Goal: Information Seeking & Learning: Compare options

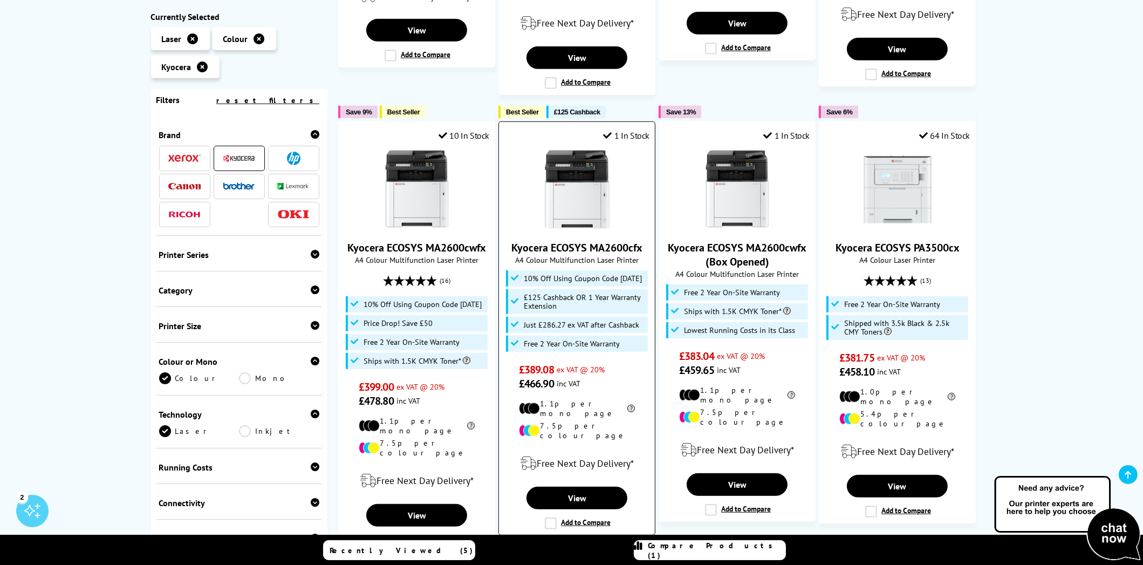
scroll to position [916, 0]
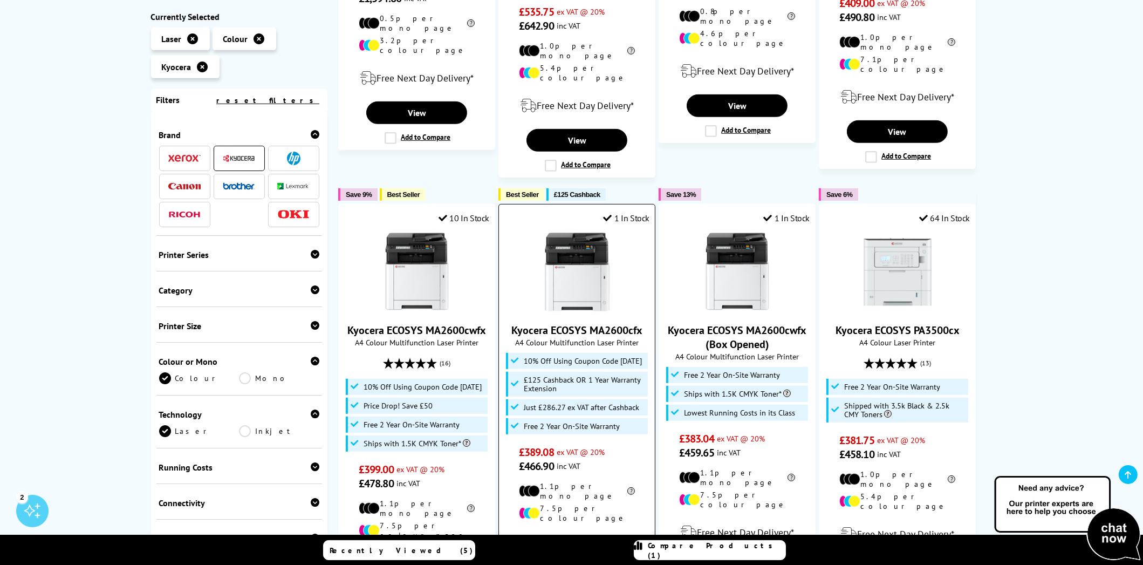
click at [582, 231] on img at bounding box center [577, 271] width 81 height 81
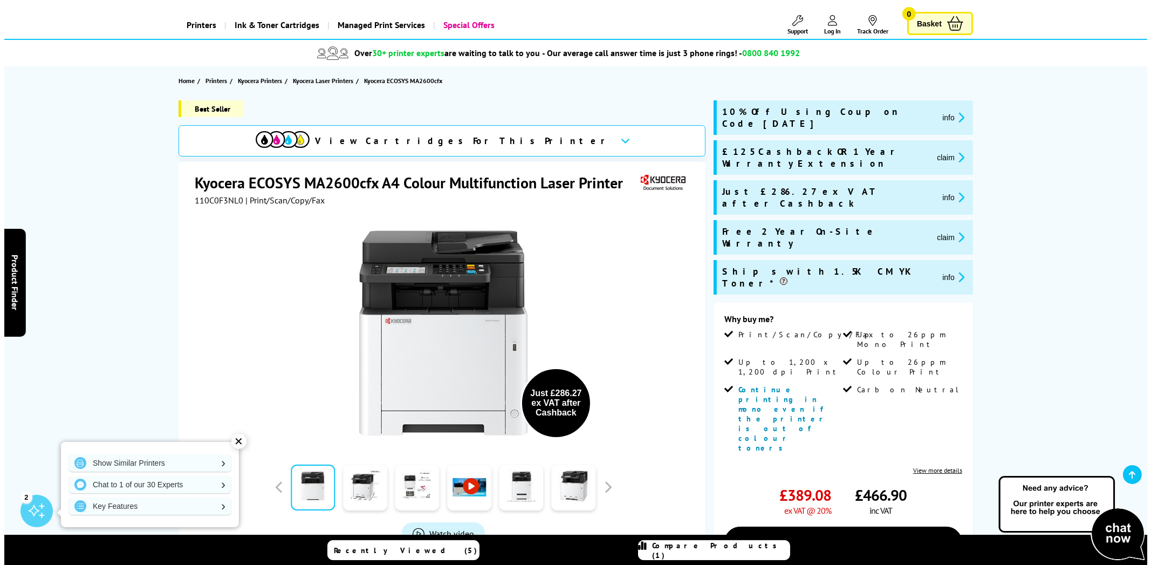
scroll to position [107, 0]
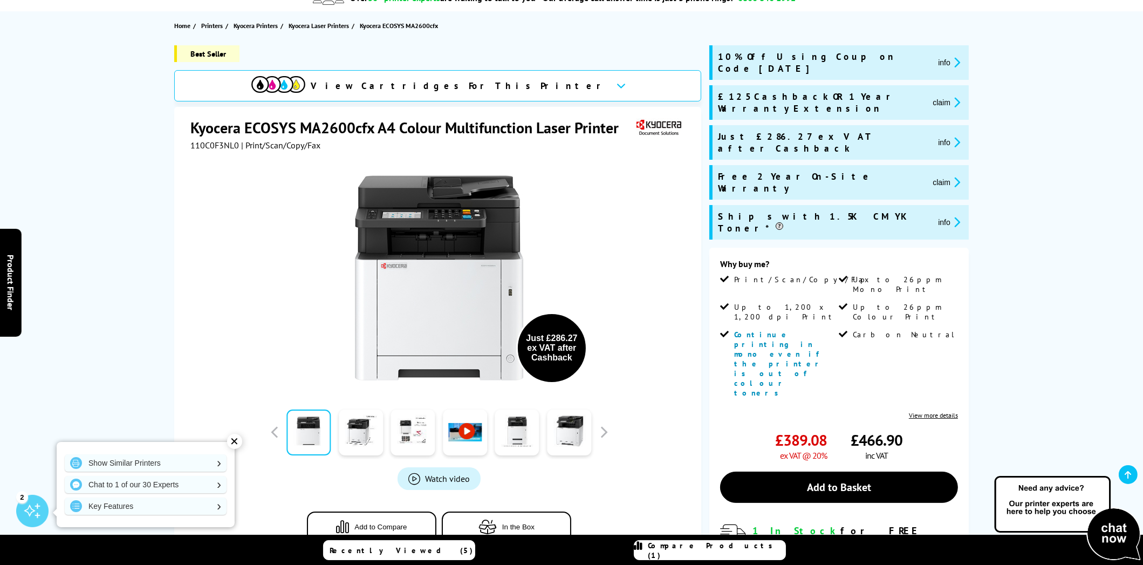
click at [411, 526] on button "Add to Compare" at bounding box center [371, 526] width 129 height 31
click at [709, 550] on span "Compare Products (2)" at bounding box center [716, 549] width 137 height 19
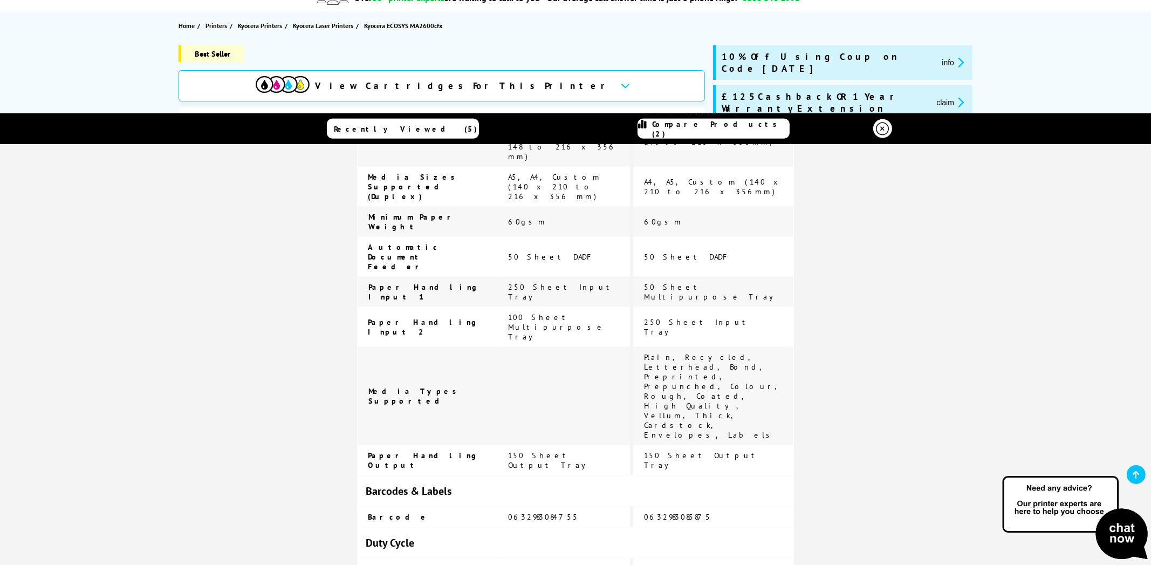
scroll to position [2342, 0]
